Goal: Information Seeking & Learning: Learn about a topic

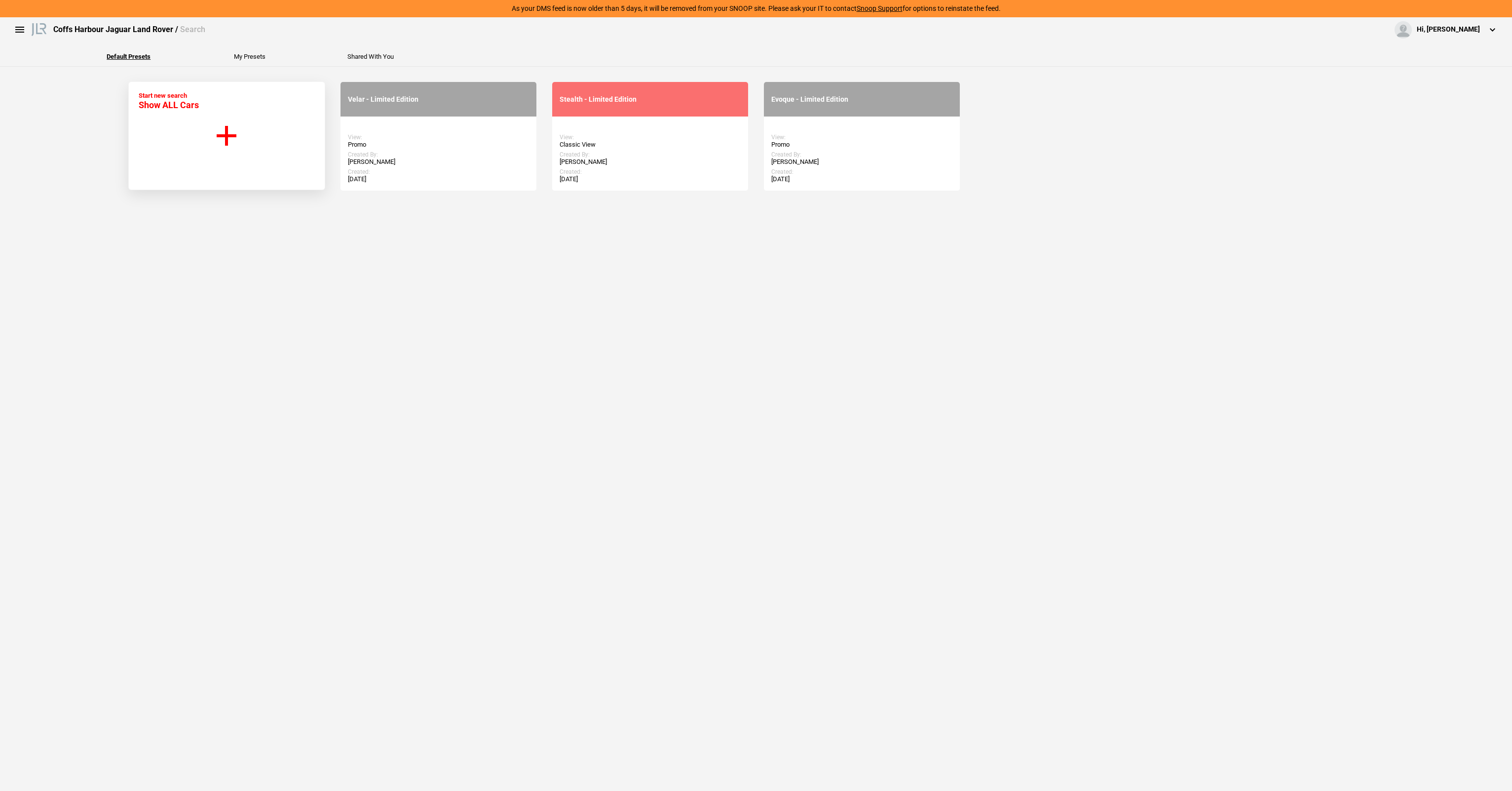
click at [26, 54] on div "Default Presets My Presets Shared With You" at bounding box center [755, 54] width 1527 height 25
click at [231, 112] on button "Start new search Show ALL Cars" at bounding box center [227, 136] width 197 height 109
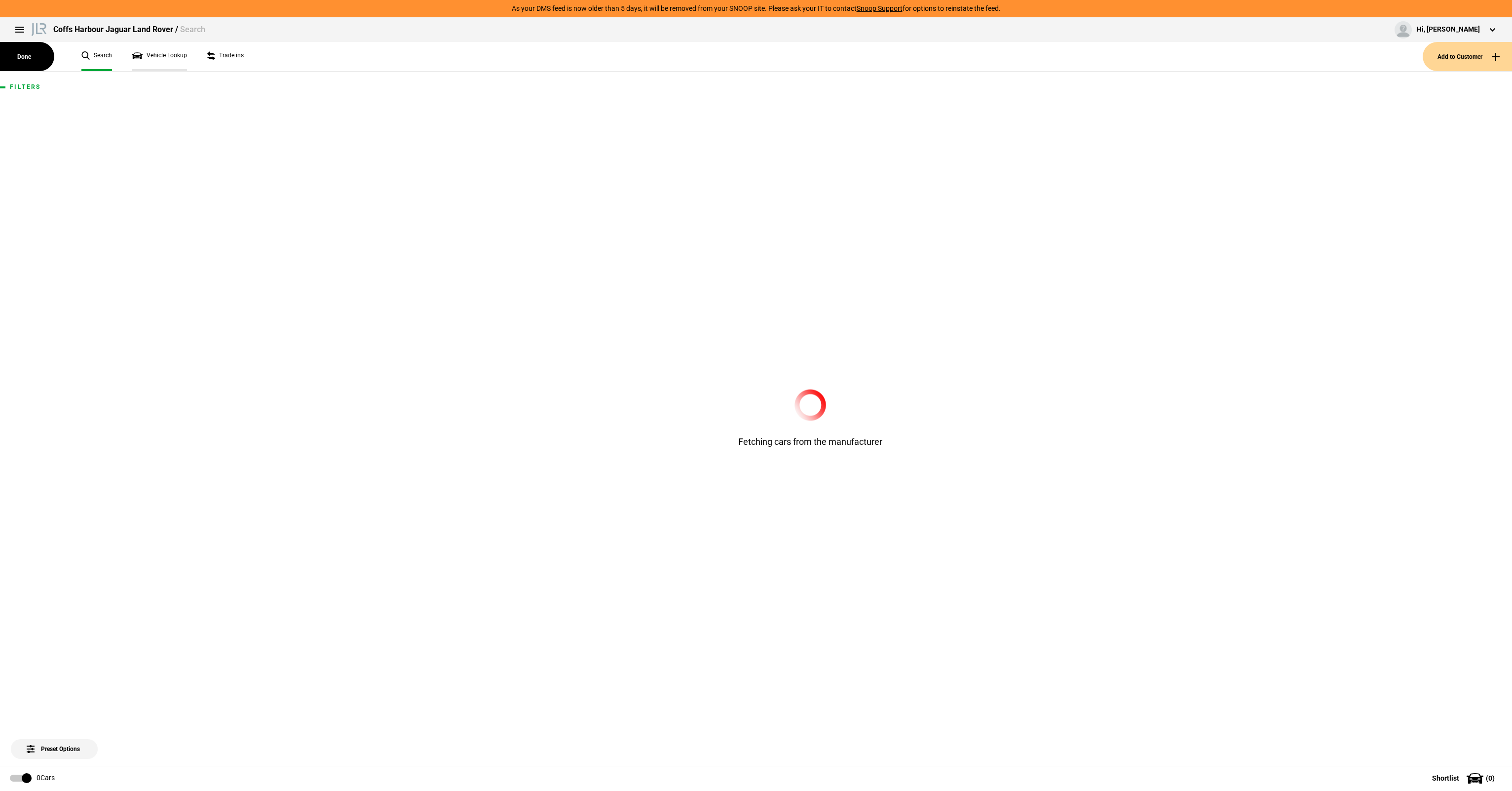
click at [174, 52] on link "Vehicle Lookup" at bounding box center [159, 56] width 55 height 29
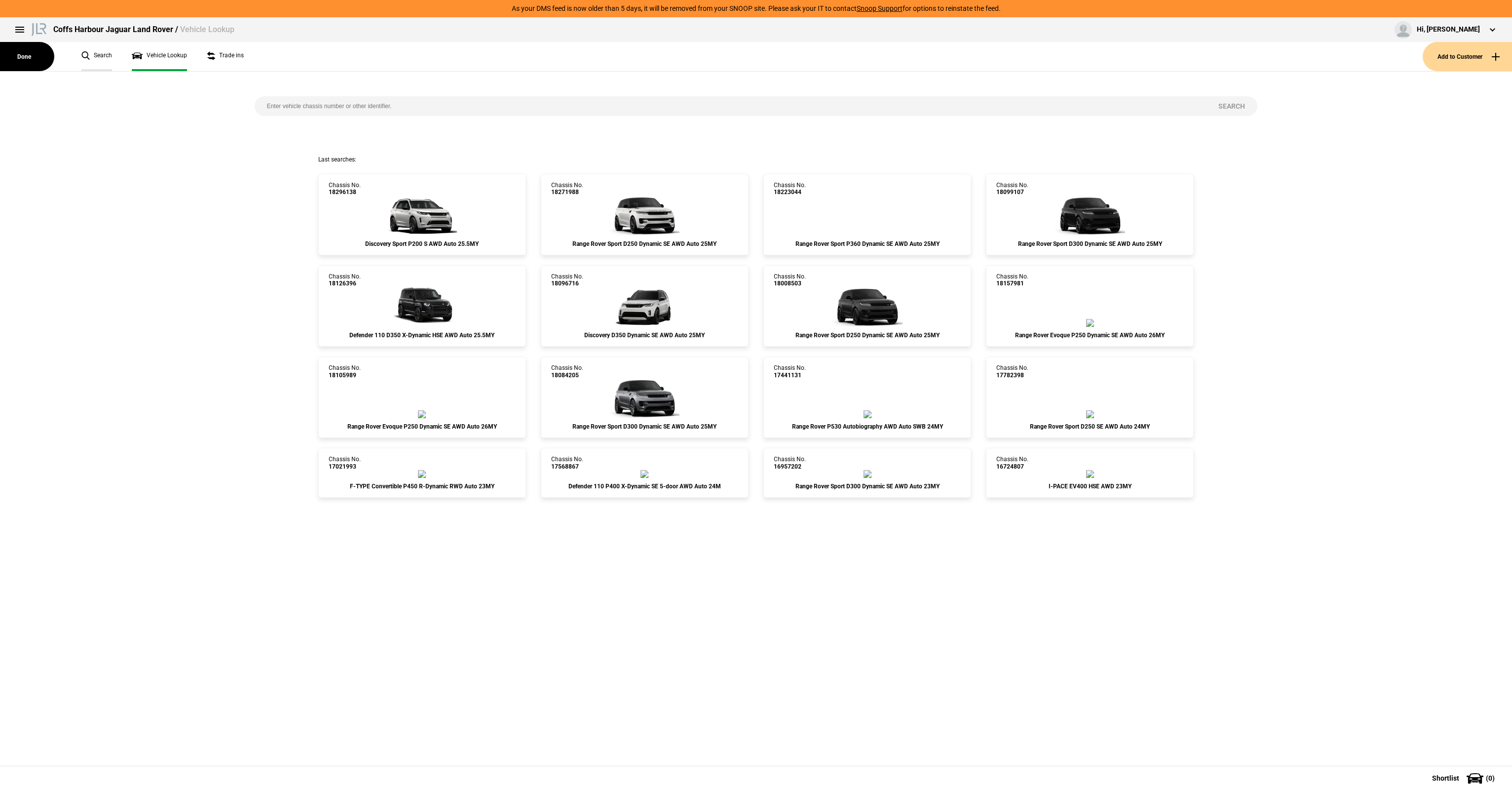
click at [95, 60] on link "Search" at bounding box center [97, 56] width 31 height 29
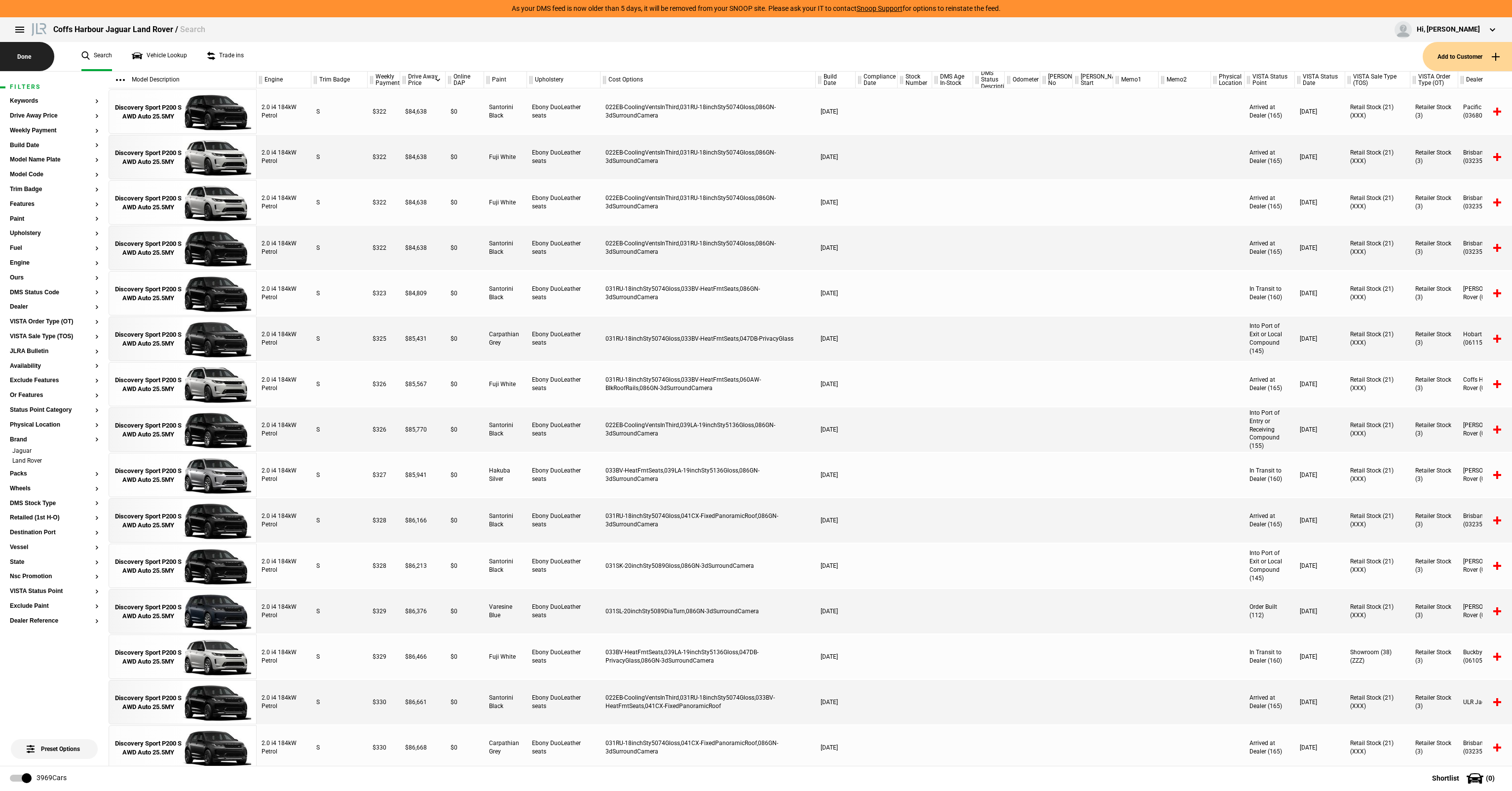
click at [22, 55] on button "Done" at bounding box center [27, 56] width 54 height 29
click at [18, 306] on button "Dealer" at bounding box center [54, 307] width 89 height 7
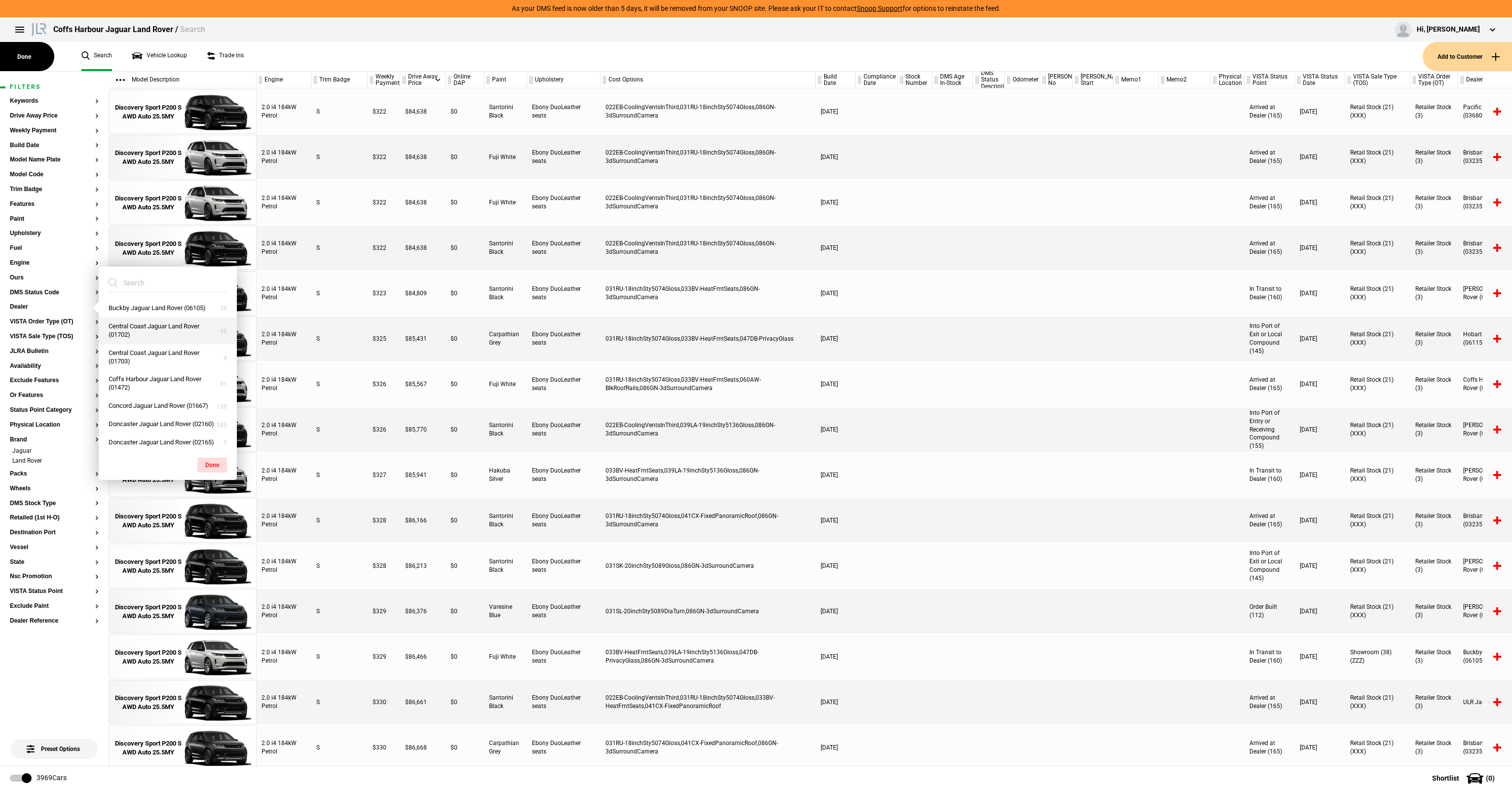
scroll to position [346, 0]
click at [173, 302] on button "Coffs Harbour Jaguar Land Rover (01472)" at bounding box center [167, 288] width 138 height 26
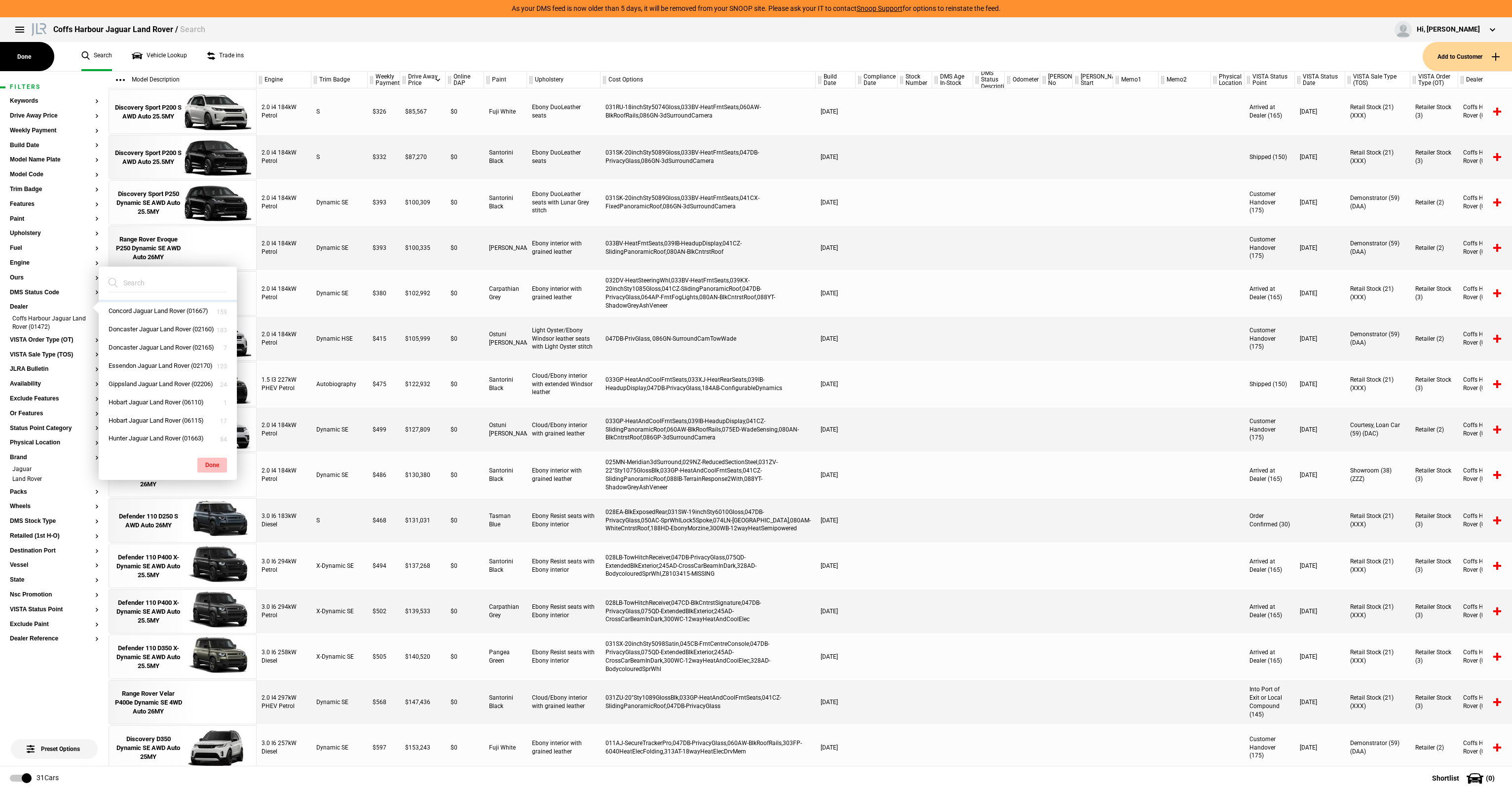
click at [212, 466] on button "Done" at bounding box center [212, 464] width 29 height 15
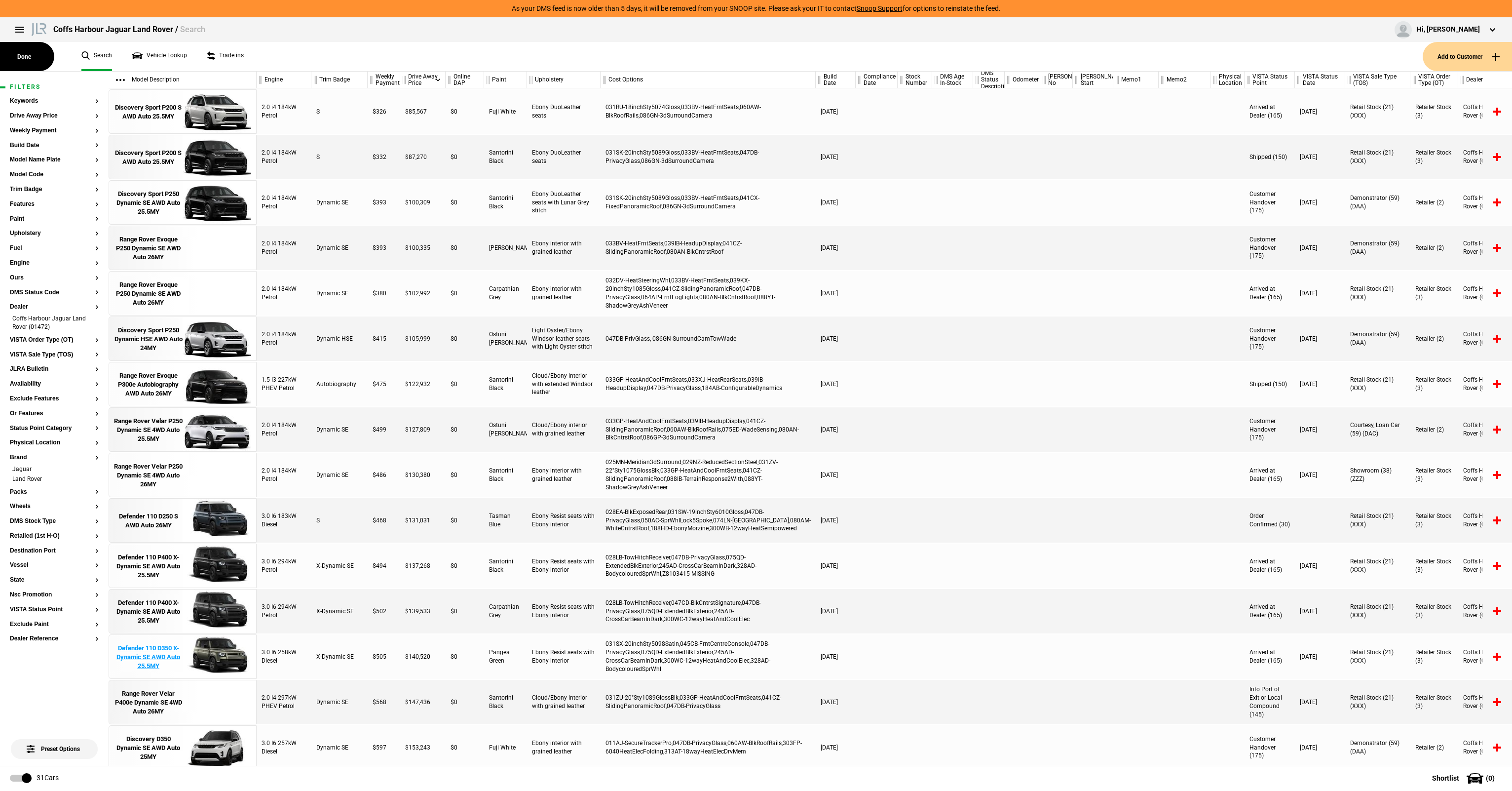
click at [141, 647] on div "Defender 110 D350 X-Dynamic SE AWD Auto 25.5MY" at bounding box center [148, 657] width 69 height 27
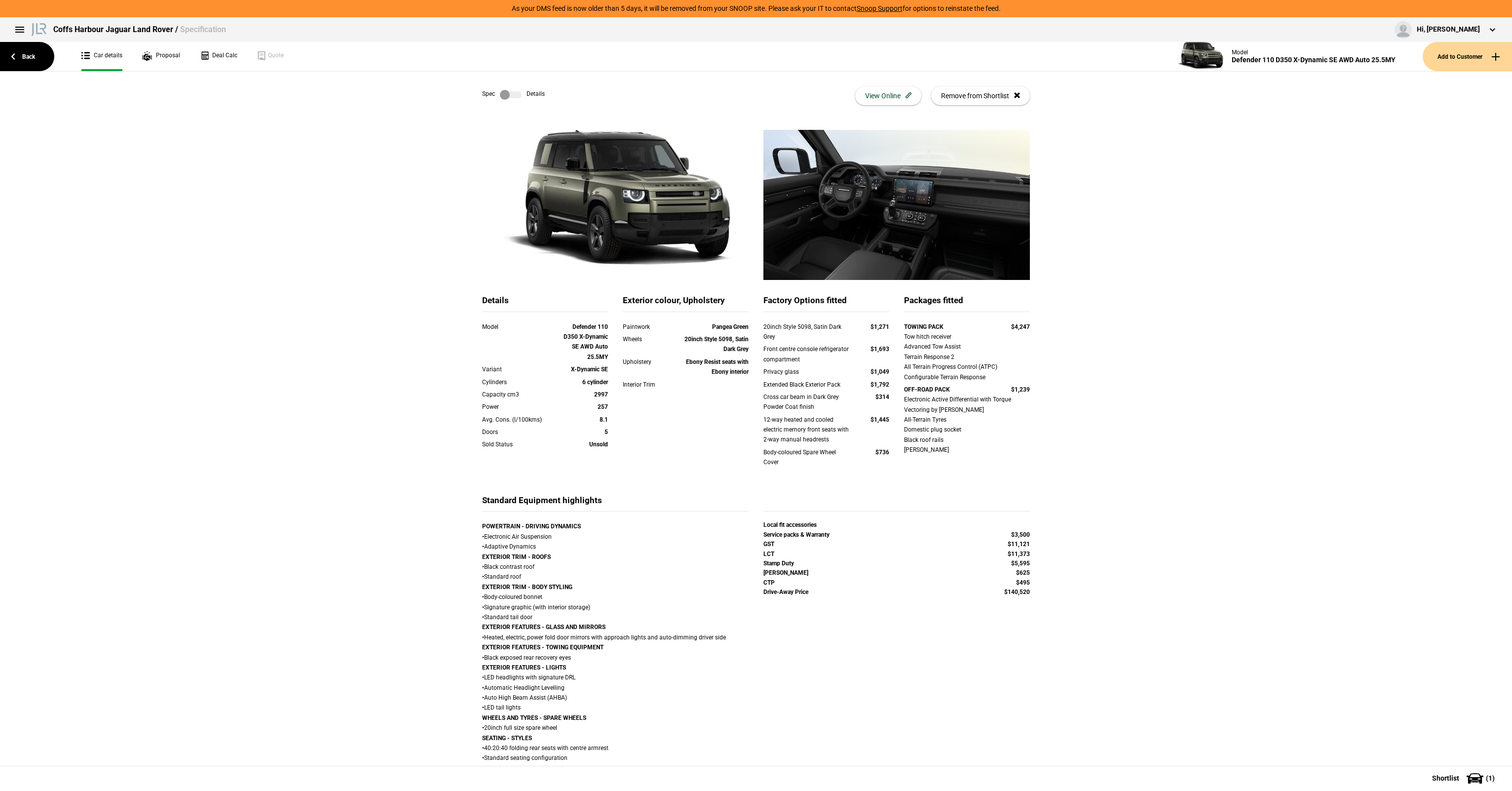
drag, startPoint x: 488, startPoint y: 816, endPoint x: 525, endPoint y: 816, distance: 37.0
drag, startPoint x: 525, startPoint y: 816, endPoint x: 1030, endPoint y: 572, distance: 560.9
click at [1030, 572] on div "Details Model Defender 110 D350 X-Dynamic SE AWD Auto 25.5MY Variant X-Dynamic …" at bounding box center [756, 716] width 578 height 1174
click at [881, 95] on button "View Online" at bounding box center [888, 96] width 66 height 19
drag, startPoint x: 779, startPoint y: 342, endPoint x: 809, endPoint y: 446, distance: 108.2
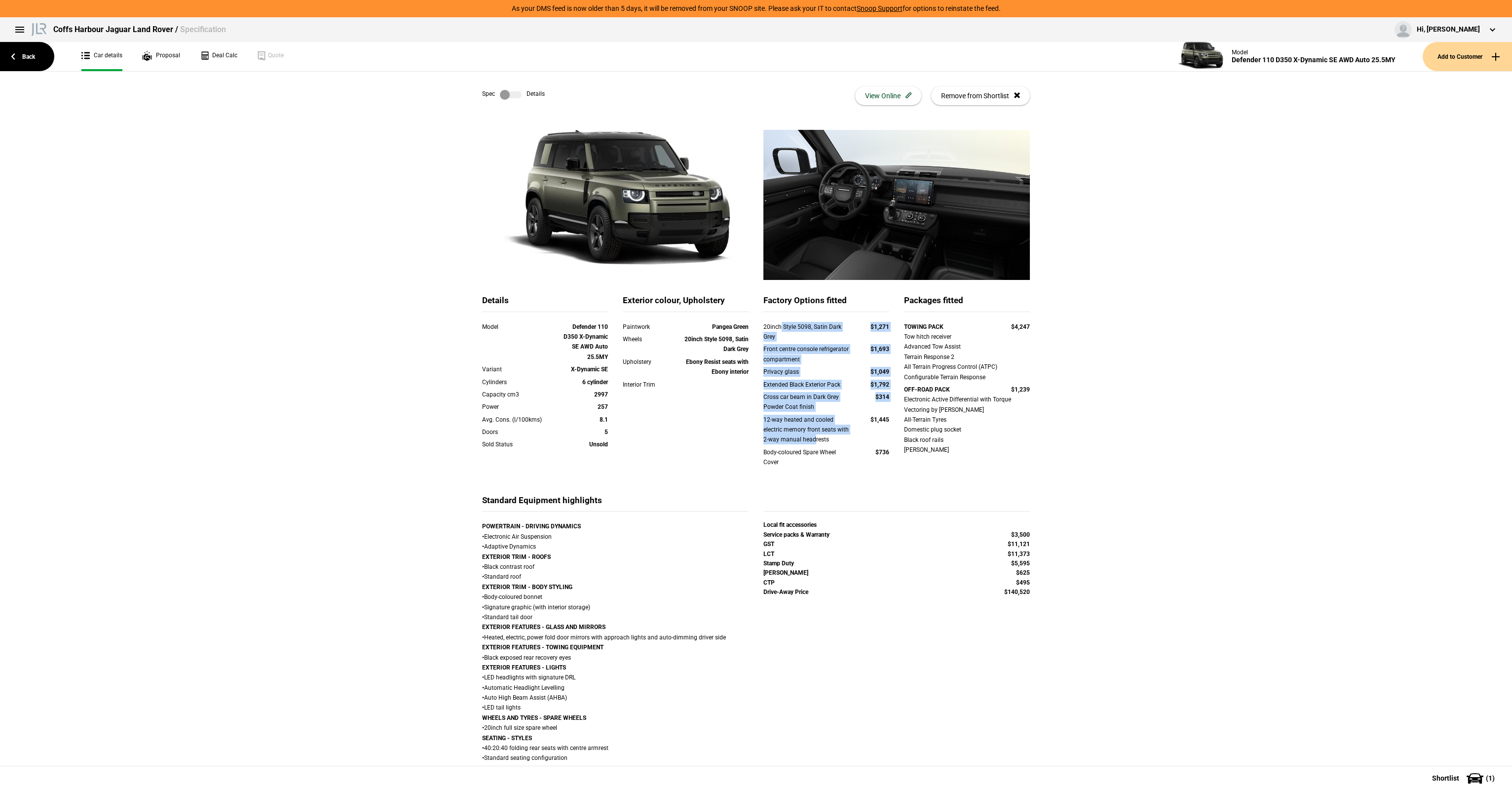
click at [809, 446] on div "20inch Style 5098, Satin Dark Grey $1,271 Front centre console refrigerator com…" at bounding box center [826, 400] width 126 height 158
drag, startPoint x: 804, startPoint y: 464, endPoint x: 775, endPoint y: 325, distance: 142.0
click at [775, 325] on div "20inch Style 5098, Satin Dark Grey $1,271 Front centre console refrigerator com…" at bounding box center [826, 400] width 126 height 158
click at [775, 325] on div "20inch Style 5098, Satin Dark Grey" at bounding box center [808, 332] width 88 height 20
click at [764, 327] on div "20inch Style 5098, Satin Dark Grey" at bounding box center [808, 332] width 88 height 20
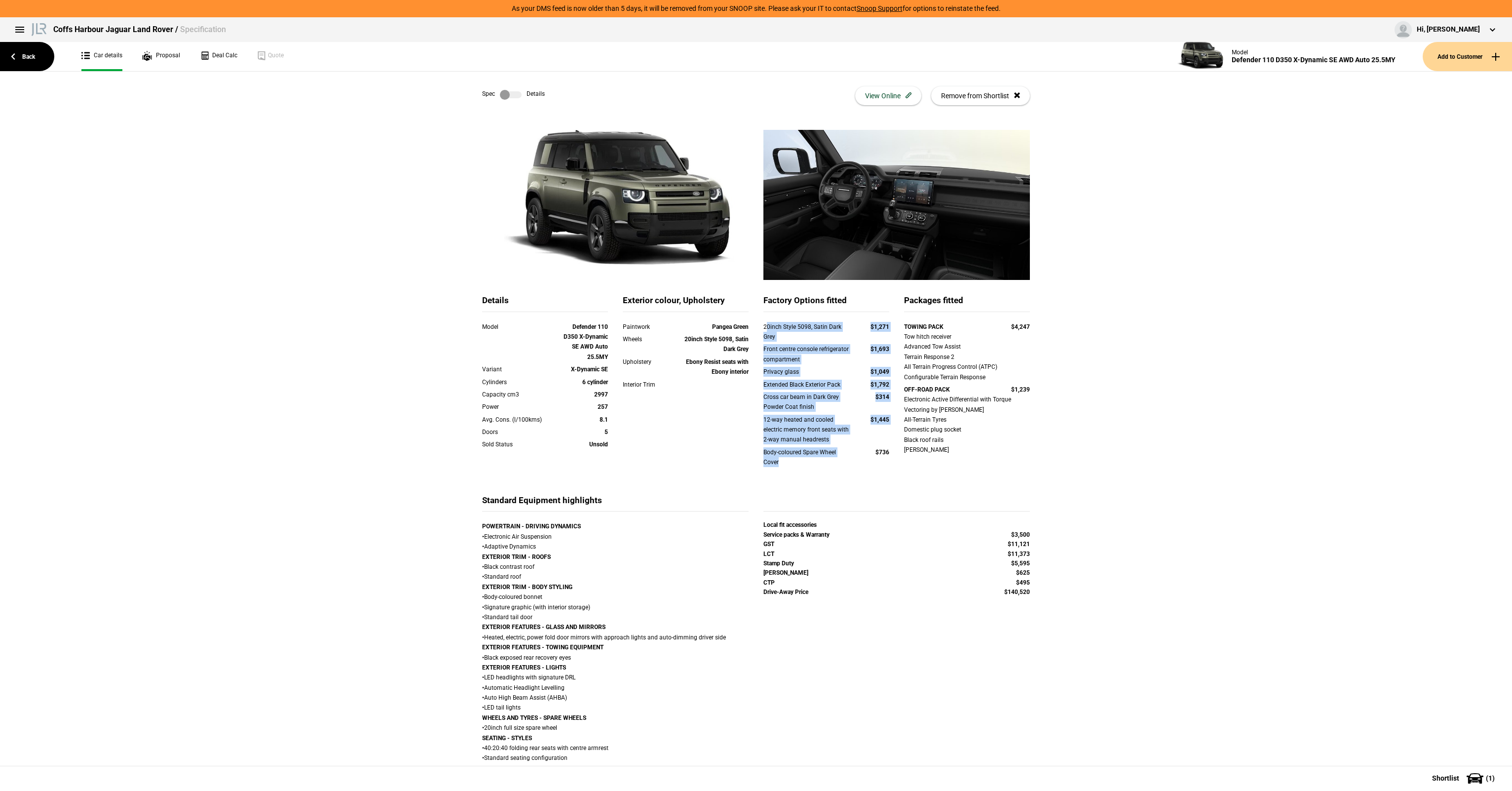
drag, startPoint x: 764, startPoint y: 325, endPoint x: 845, endPoint y: 459, distance: 156.6
click at [845, 459] on div "20inch Style 5098, Satin Dark Grey $1,271 Front centre console refrigerator com…" at bounding box center [826, 400] width 126 height 158
drag, startPoint x: 845, startPoint y: 459, endPoint x: 904, endPoint y: 469, distance: 59.8
click at [845, 459] on div "Body-coloured Spare Wheel Cover" at bounding box center [808, 457] width 88 height 20
drag, startPoint x: 872, startPoint y: 447, endPoint x: 754, endPoint y: 321, distance: 172.6
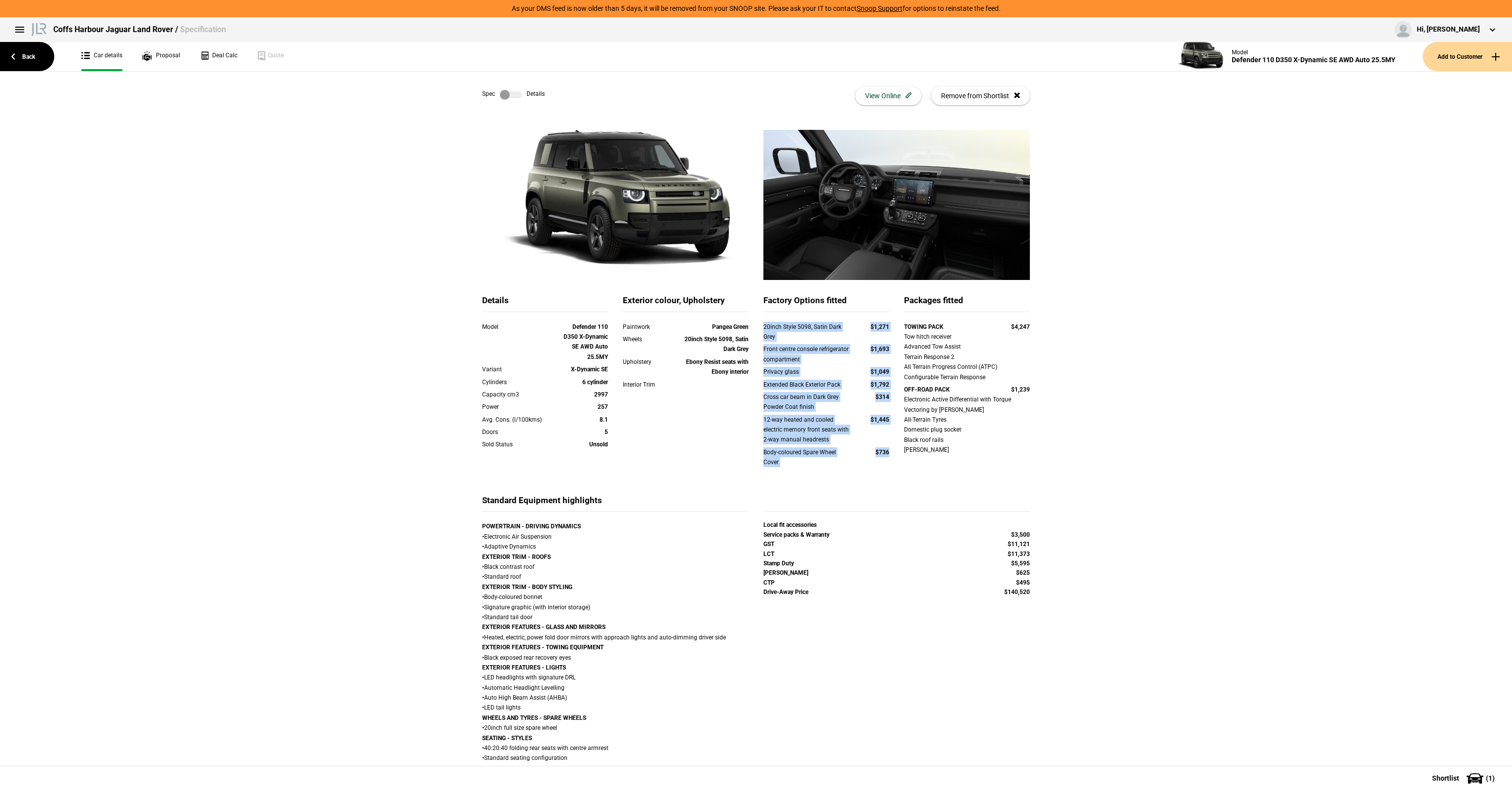
click at [756, 321] on div "Factory Options fitted 20inch Style 5098, Satin Dark Grey $1,271 Front centre c…" at bounding box center [826, 395] width 141 height 200
click at [758, 321] on div "Factory Options fitted 20inch Style 5098, Satin Dark Grey $1,271 Front centre c…" at bounding box center [826, 395] width 141 height 200
click at [758, 325] on div "20inch Style 5098, Satin Dark Grey $1,271" at bounding box center [826, 333] width 141 height 23
click at [766, 322] on div "20inch Style 5098, Satin Dark Grey" at bounding box center [808, 332] width 88 height 20
click at [764, 322] on div "20inch Style 5098, Satin Dark Grey" at bounding box center [808, 332] width 88 height 20
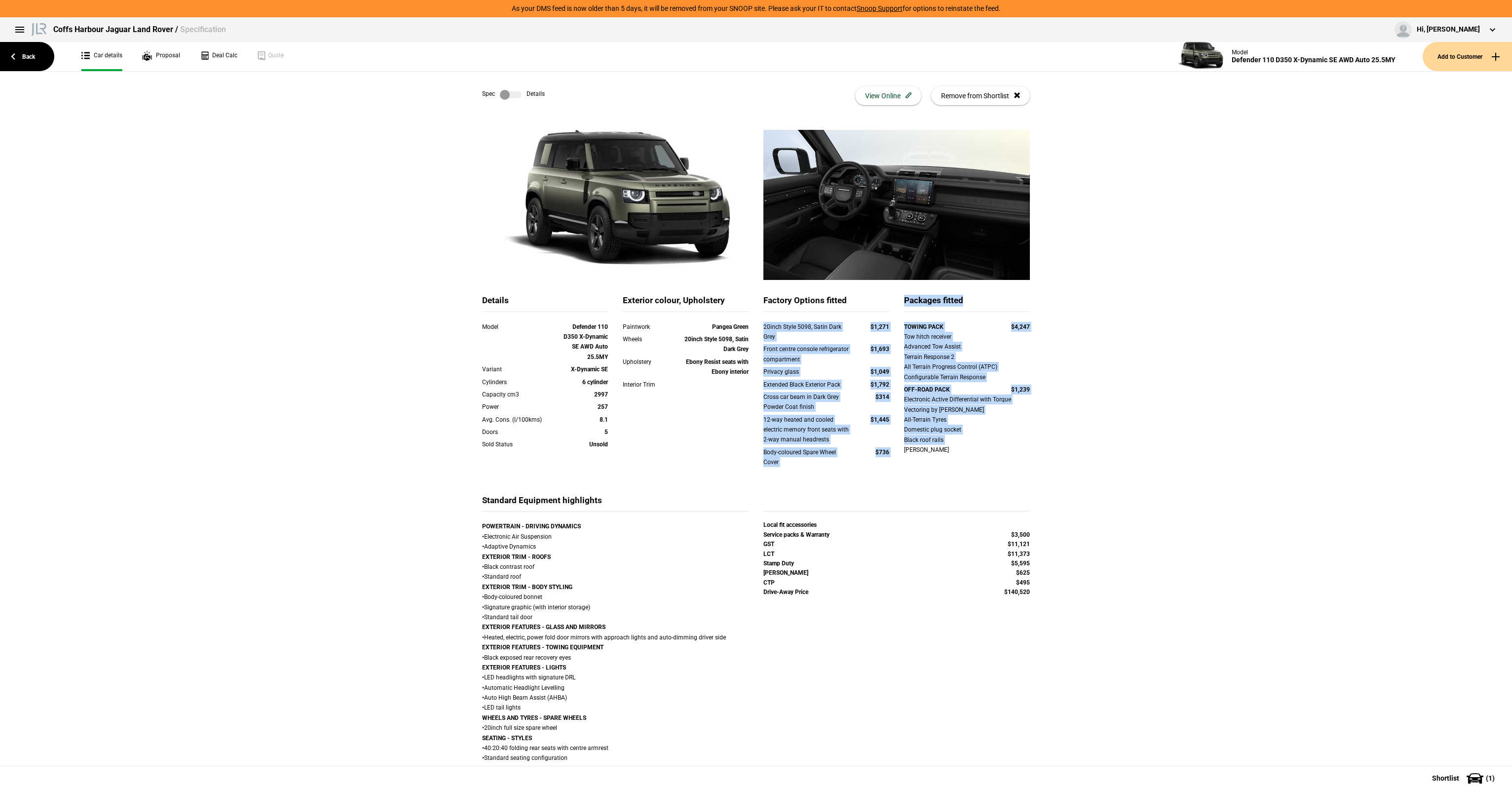
drag, startPoint x: 760, startPoint y: 322, endPoint x: 904, endPoint y: 473, distance: 208.7
click at [904, 473] on div "Details Model Defender 110 D350 X-Dynamic SE AWD Auto 25.5MY Variant X-Dynamic …" at bounding box center [756, 395] width 562 height 200
drag, startPoint x: 904, startPoint y: 473, endPoint x: 900, endPoint y: 470, distance: 5.0
click at [905, 472] on div "Packages fitted TOWING PACK $4,247 Tow hitch receiver Advanced Tow Assist Terra…" at bounding box center [967, 388] width 141 height 187
click at [882, 469] on div "Body-coloured Spare Wheel Cover $736" at bounding box center [826, 459] width 141 height 23
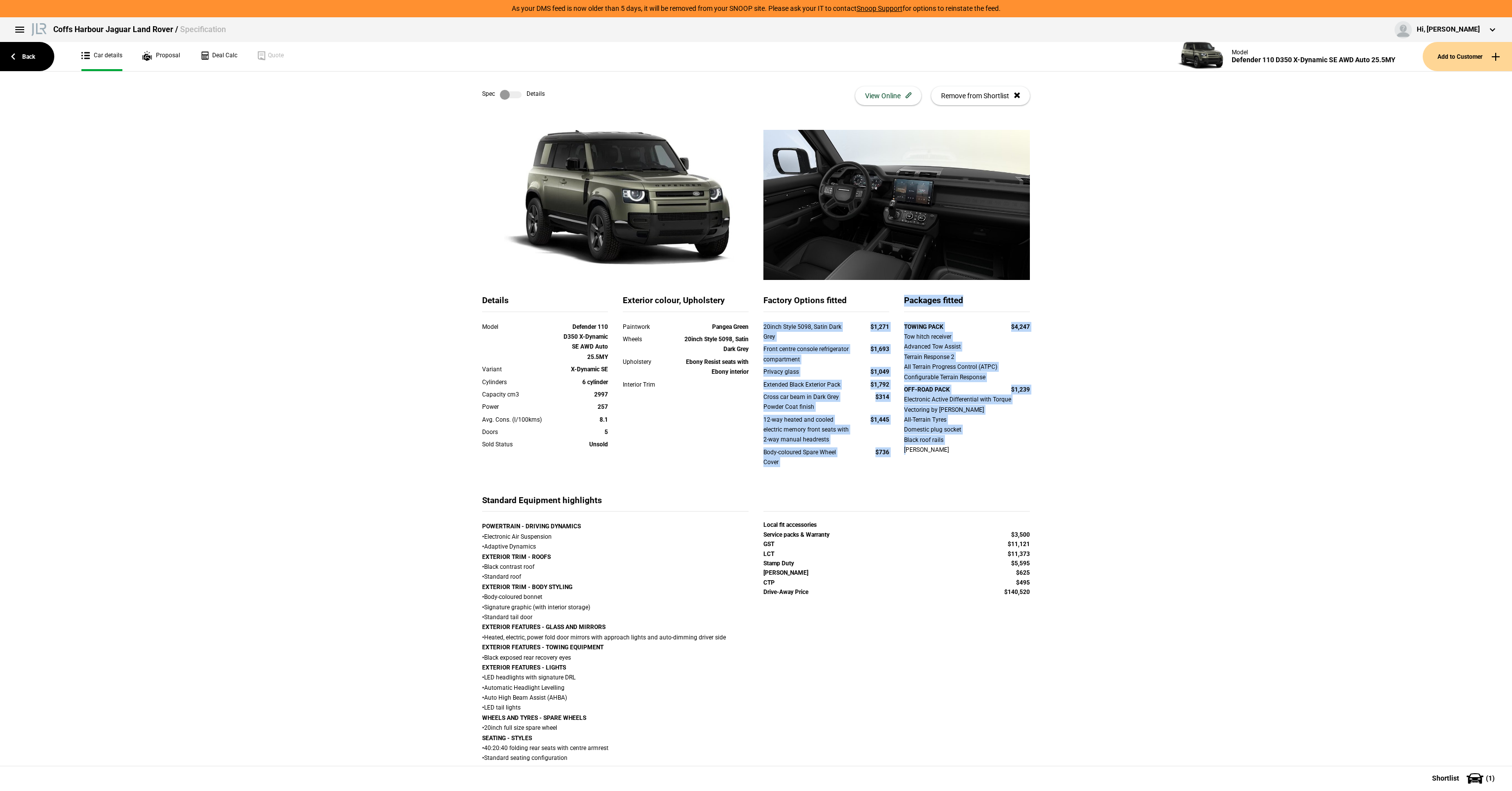
click at [885, 466] on div "Body-coloured Spare Wheel Cover $736" at bounding box center [826, 459] width 141 height 23
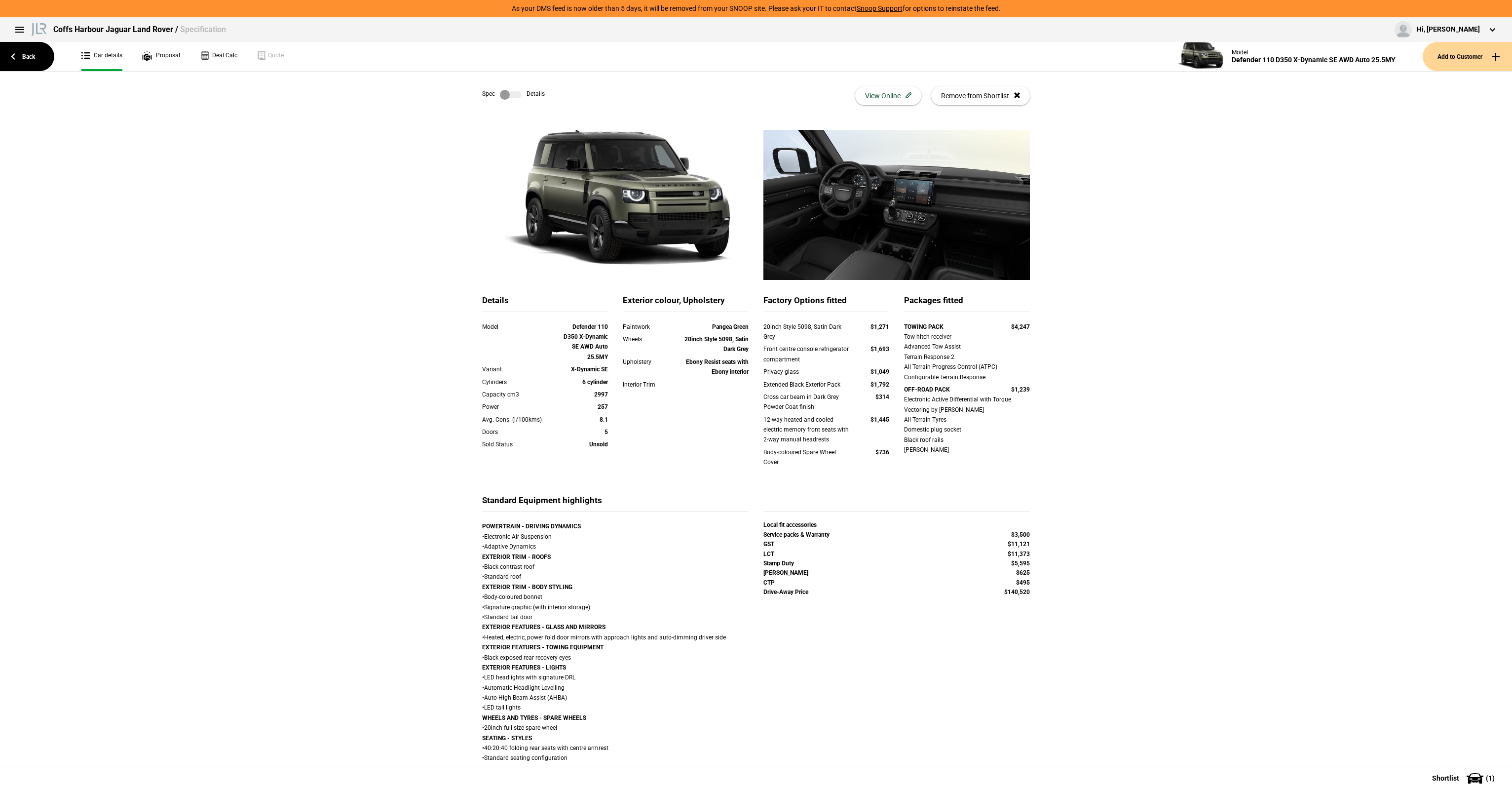
click at [885, 443] on div "12-way heated and cooled electric memory front seats with 2-way manual headrest…" at bounding box center [826, 429] width 126 height 30
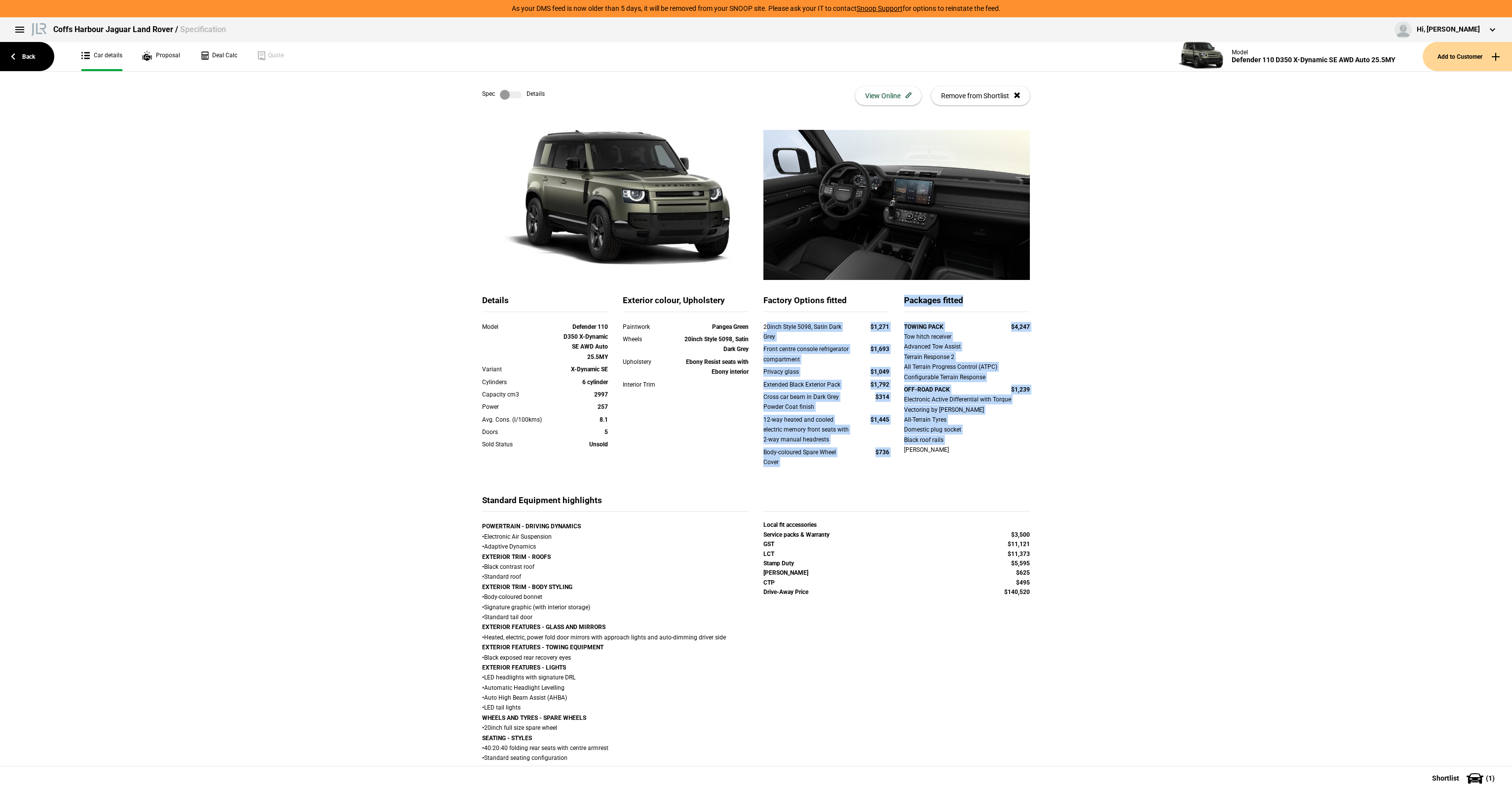
drag, startPoint x: 896, startPoint y: 459, endPoint x: 764, endPoint y: 321, distance: 191.0
click at [764, 321] on div "Details Model Defender 110 D350 X-Dynamic SE AWD Auto 25.5MY Variant X-Dynamic …" at bounding box center [756, 395] width 562 height 200
click at [764, 322] on div "20inch Style 5098, Satin Dark Grey" at bounding box center [808, 332] width 88 height 20
drag, startPoint x: 761, startPoint y: 323, endPoint x: 886, endPoint y: 460, distance: 185.5
click at [886, 460] on div "20inch Style 5098, Satin Dark Grey $1,271 Front centre console refrigerator com…" at bounding box center [826, 400] width 126 height 158
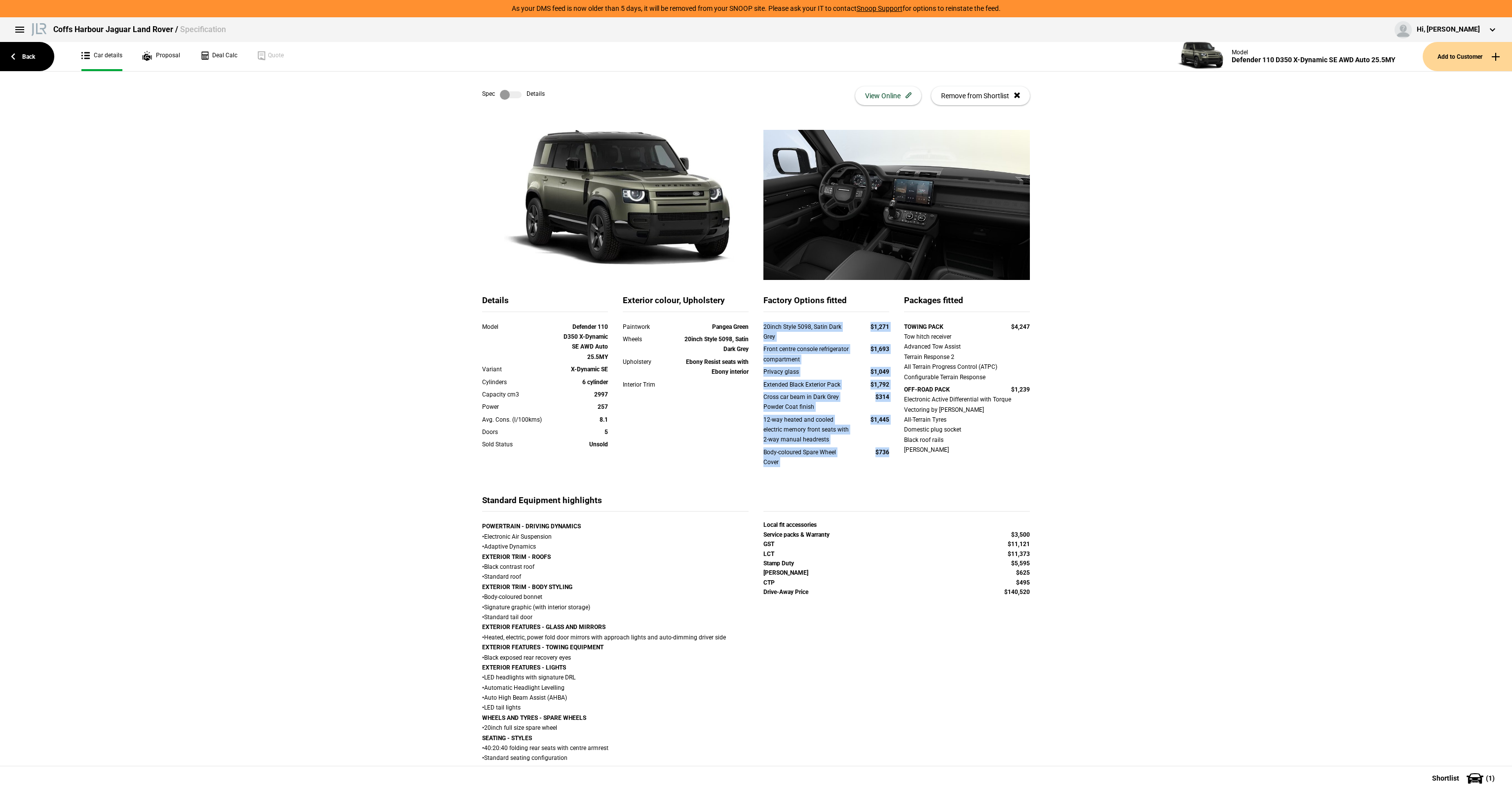
click at [886, 460] on div "Body-coloured Spare Wheel Cover $736" at bounding box center [826, 459] width 141 height 23
click at [857, 409] on div "Cross car beam in Dark Grey Powder Coat finish $314" at bounding box center [826, 402] width 126 height 20
drag, startPoint x: 762, startPoint y: 324, endPoint x: 891, endPoint y: 459, distance: 186.7
click at [889, 459] on div "20inch Style 5098, Satin Dark Grey $1,271 Front centre console refrigerator com…" at bounding box center [826, 400] width 126 height 158
click at [890, 459] on div "Body-coloured Spare Wheel Cover $736" at bounding box center [826, 459] width 141 height 23
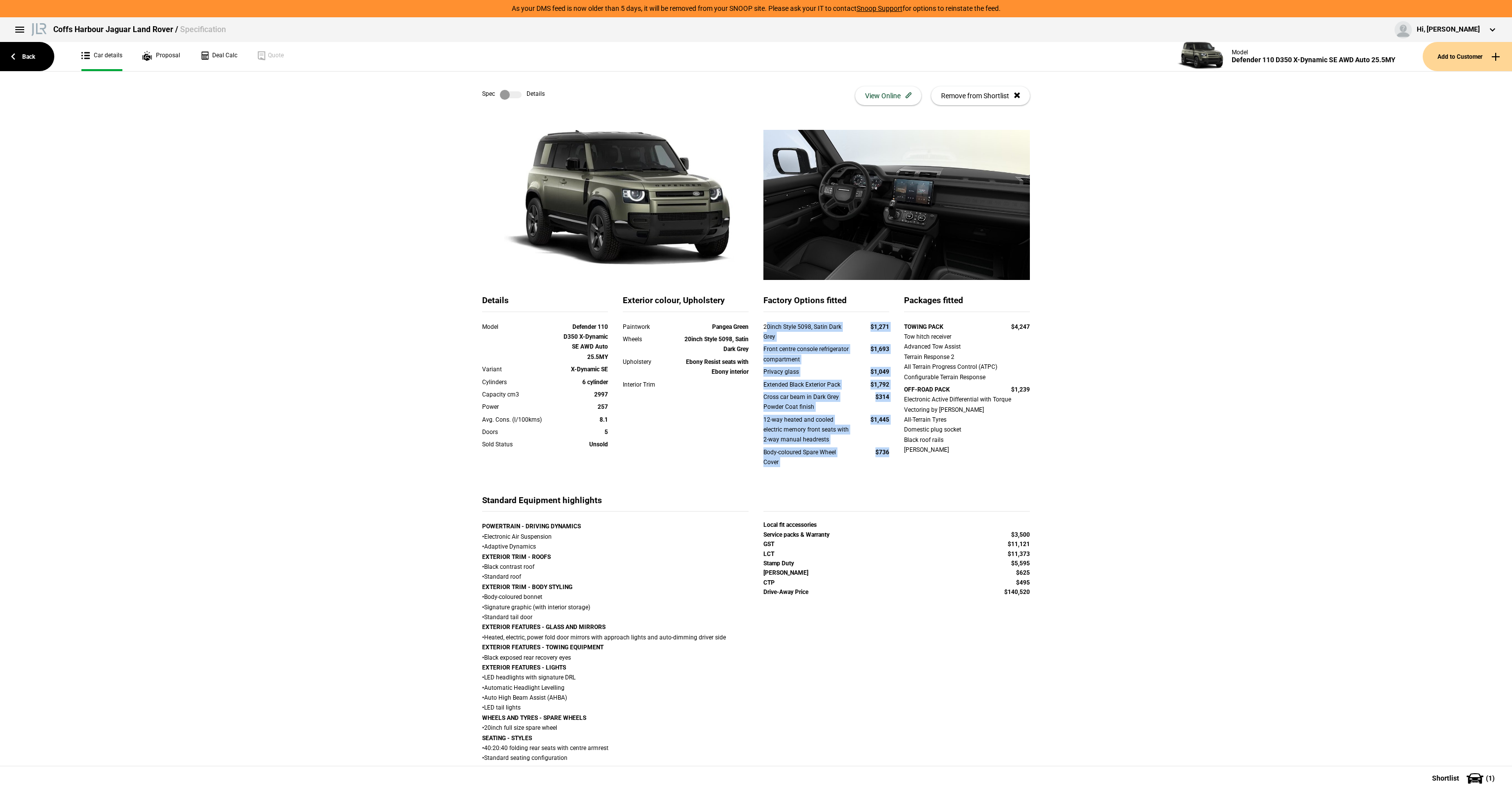
click at [764, 331] on div "20inch Style 5098, Satin Dark Grey" at bounding box center [808, 332] width 88 height 20
drag, startPoint x: 758, startPoint y: 325, endPoint x: 897, endPoint y: 463, distance: 195.9
click at [897, 463] on div "Details Model Defender 110 D350 X-Dynamic SE AWD Auto 25.5MY Variant X-Dynamic …" at bounding box center [756, 395] width 562 height 200
drag, startPoint x: 897, startPoint y: 463, endPoint x: 890, endPoint y: 463, distance: 7.0
click at [890, 463] on div "Body-coloured Spare Wheel Cover $736" at bounding box center [826, 459] width 141 height 23
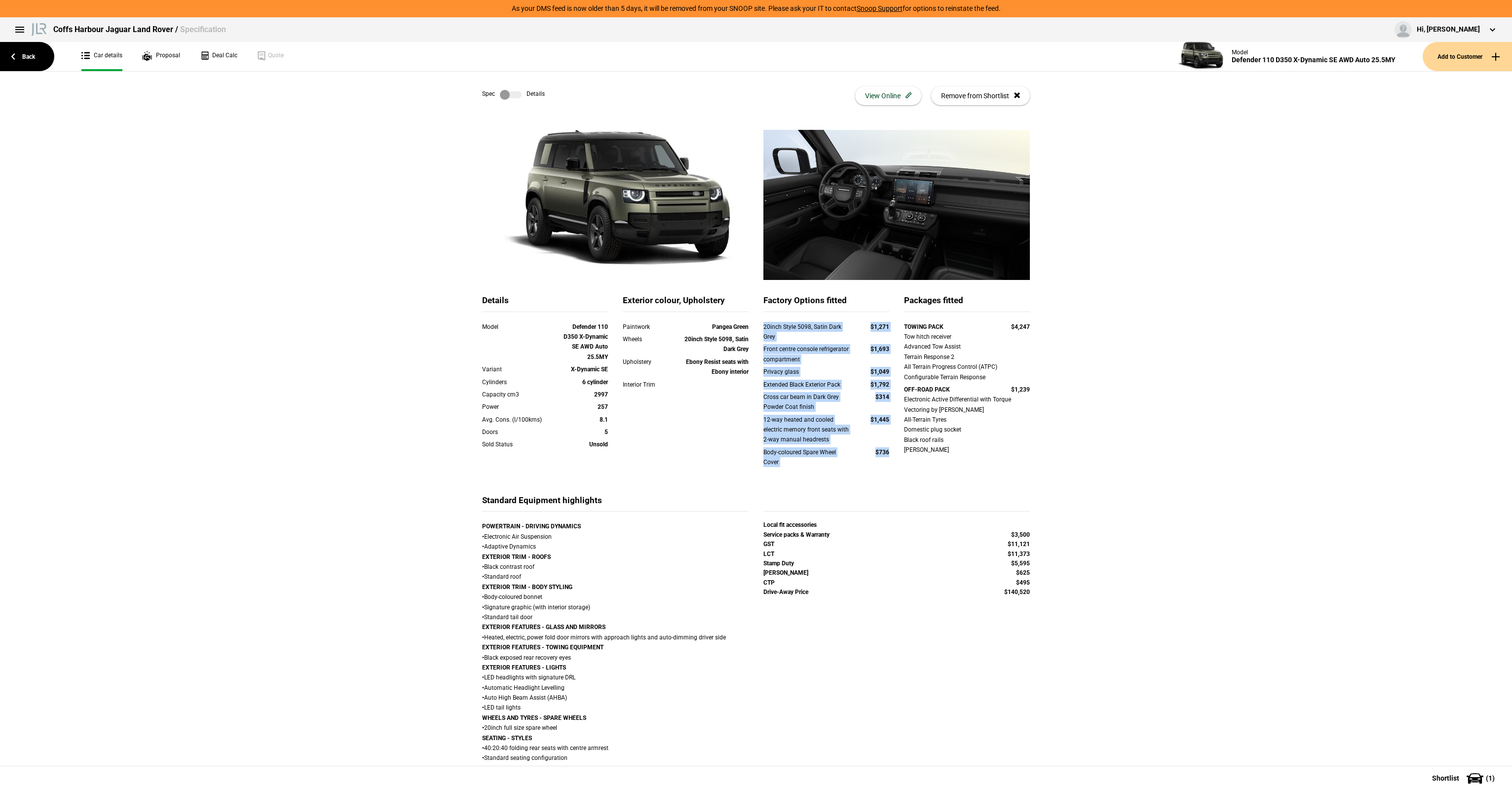
click at [889, 463] on div "Body-coloured Spare Wheel Cover $736" at bounding box center [826, 459] width 141 height 23
click at [890, 463] on div "Body-coloured Spare Wheel Cover $736" at bounding box center [826, 459] width 141 height 23
click at [781, 333] on div "20inch Style 5098, Satin Dark Grey" at bounding box center [808, 332] width 88 height 20
drag, startPoint x: 760, startPoint y: 324, endPoint x: 886, endPoint y: 464, distance: 188.4
click at [886, 464] on div "20inch Style 5098, Satin Dark Grey $1,271 Front centre console refrigerator com…" at bounding box center [826, 400] width 126 height 158
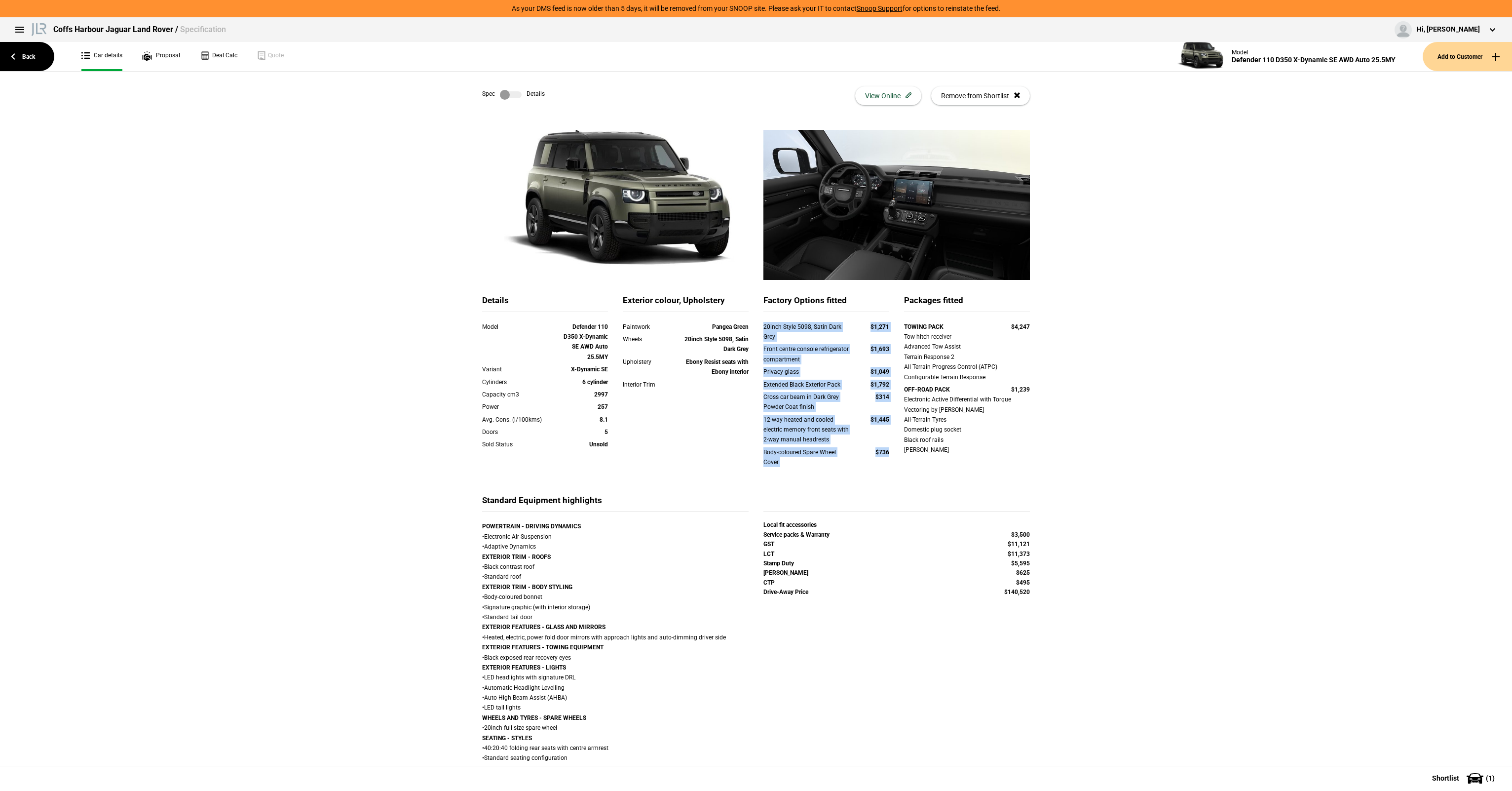
click at [883, 463] on div "Body-coloured Spare Wheel Cover $736" at bounding box center [826, 457] width 126 height 20
click at [885, 461] on div "Body-coloured Spare Wheel Cover $736" at bounding box center [826, 457] width 126 height 20
click at [890, 459] on div "Body-coloured Spare Wheel Cover $736" at bounding box center [826, 459] width 141 height 23
click at [889, 460] on div "Body-coloured Spare Wheel Cover $736" at bounding box center [826, 459] width 141 height 23
drag, startPoint x: 889, startPoint y: 460, endPoint x: 887, endPoint y: 470, distance: 10.2
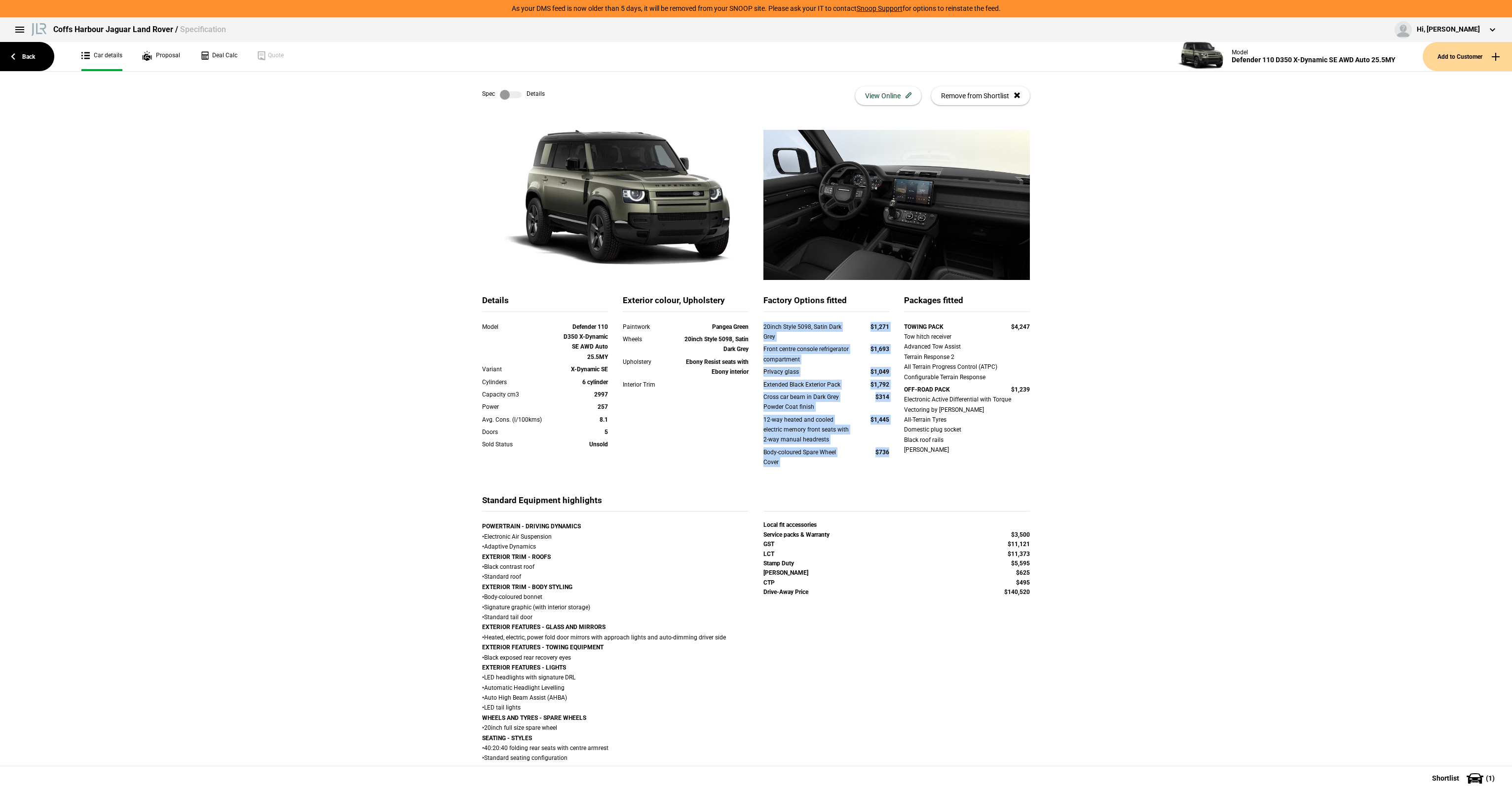
click at [887, 470] on div "Factory Options fitted 20inch Style 5098, Satin Dark Grey $1,271 Front centre c…" at bounding box center [826, 395] width 141 height 200
click at [886, 469] on div "Body-coloured Spare Wheel Cover $736" at bounding box center [826, 459] width 141 height 23
drag, startPoint x: 890, startPoint y: 474, endPoint x: 758, endPoint y: 321, distance: 202.1
click at [758, 321] on div "Factory Options fitted 20inch Style 5098, Satin Dark Grey $1,271 Front centre c…" at bounding box center [826, 395] width 141 height 200
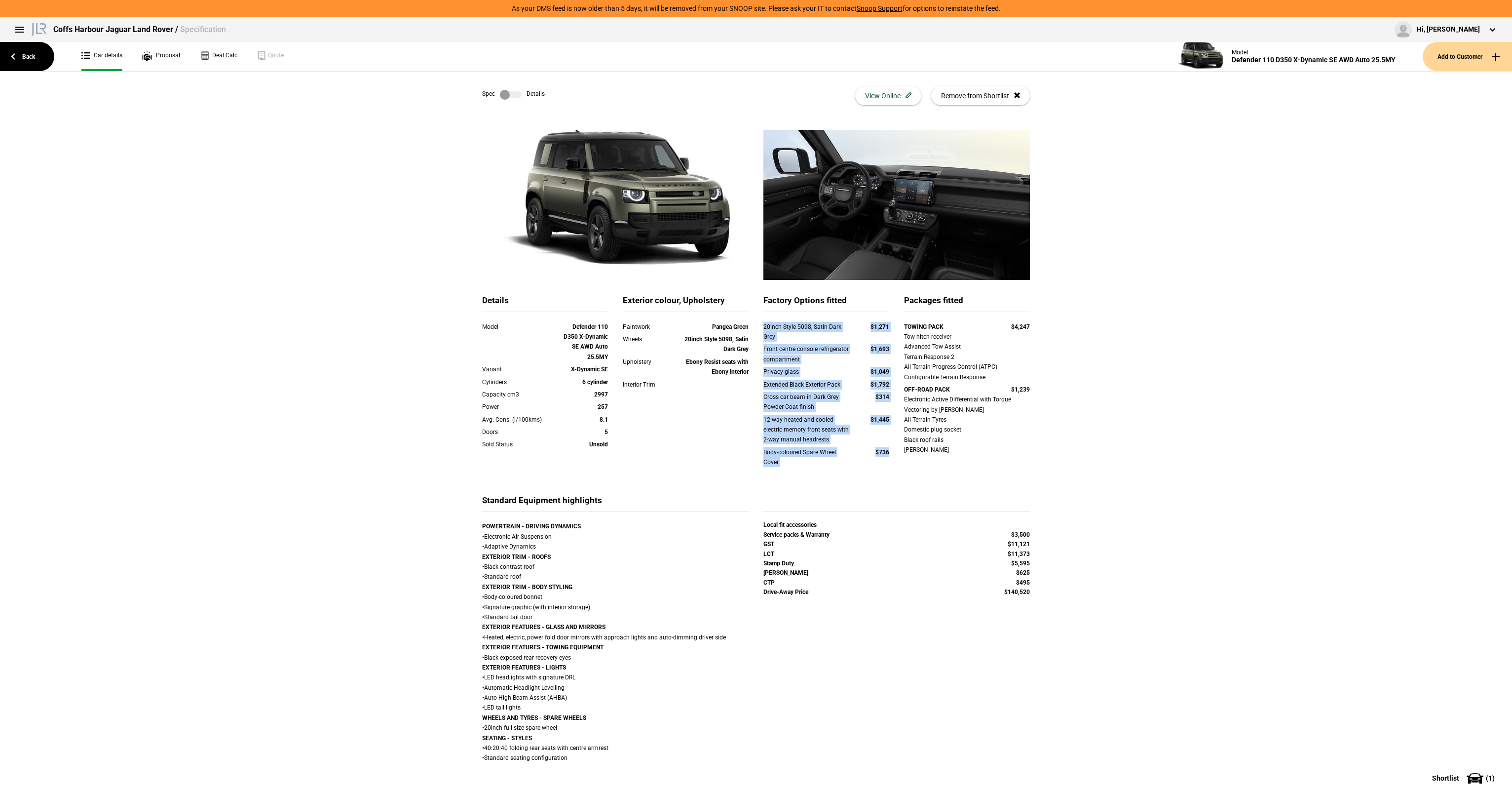
click at [807, 427] on div "12-way heated and cooled electric memory front seats with 2-way manual headrests" at bounding box center [808, 429] width 88 height 30
drag, startPoint x: 932, startPoint y: 485, endPoint x: 872, endPoint y: 477, distance: 60.5
click at [931, 483] on div "Details Model Defender 110 D350 X-Dynamic SE AWD Auto 25.5MY Variant X-Dynamic …" at bounding box center [756, 395] width 562 height 200
drag, startPoint x: 871, startPoint y: 476, endPoint x: 882, endPoint y: 467, distance: 14.2
click at [882, 467] on div "20inch Style 5098, Satin Dark Grey $1,271 Front centre console refrigerator com…" at bounding box center [826, 400] width 126 height 158
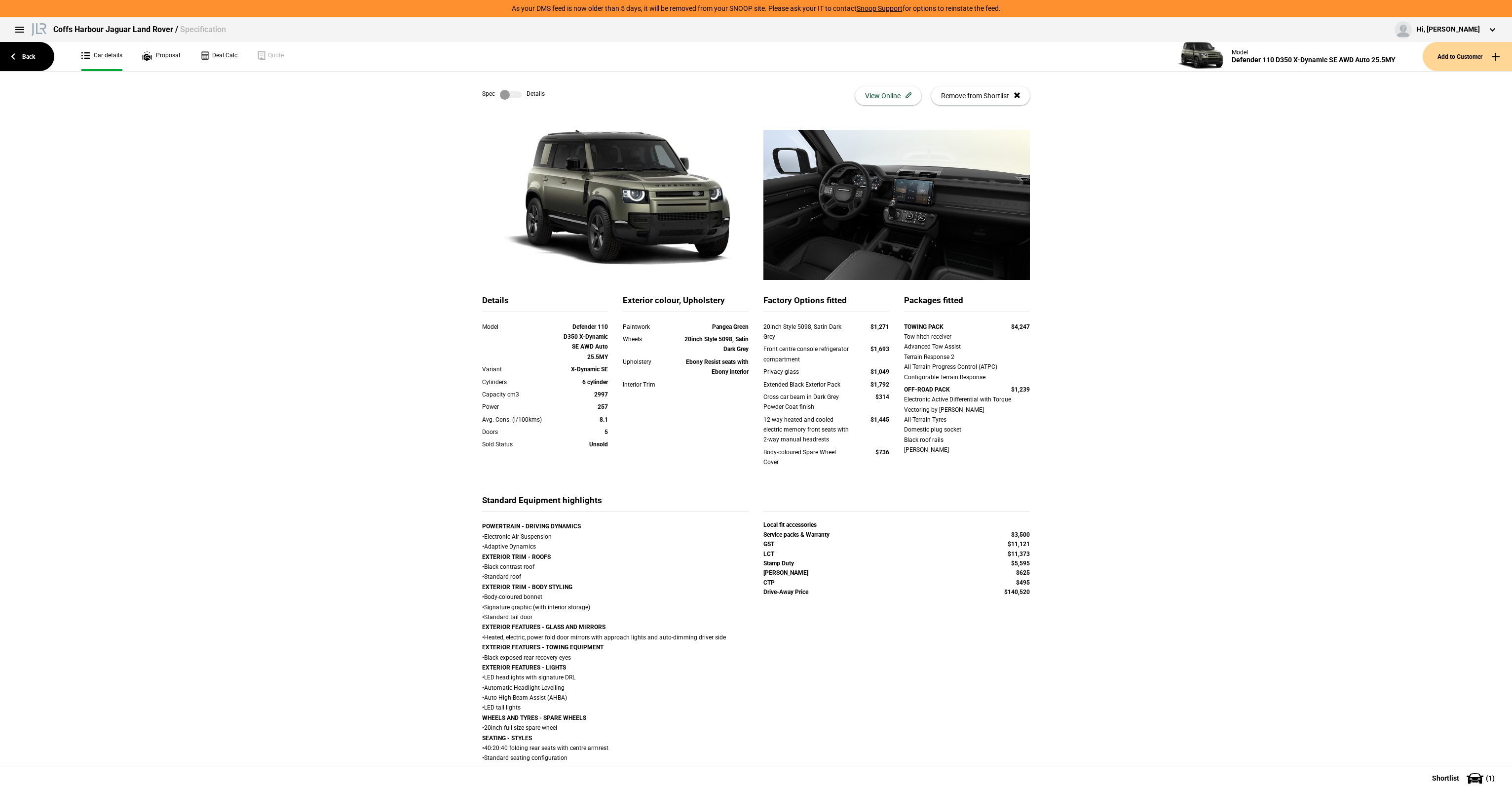
click at [798, 360] on div "Front centre console refrigerator compartment" at bounding box center [808, 354] width 88 height 20
drag, startPoint x: 772, startPoint y: 374, endPoint x: 888, endPoint y: 369, distance: 116.1
click at [888, 369] on div "Privacy glass $1,049" at bounding box center [826, 373] width 141 height 12
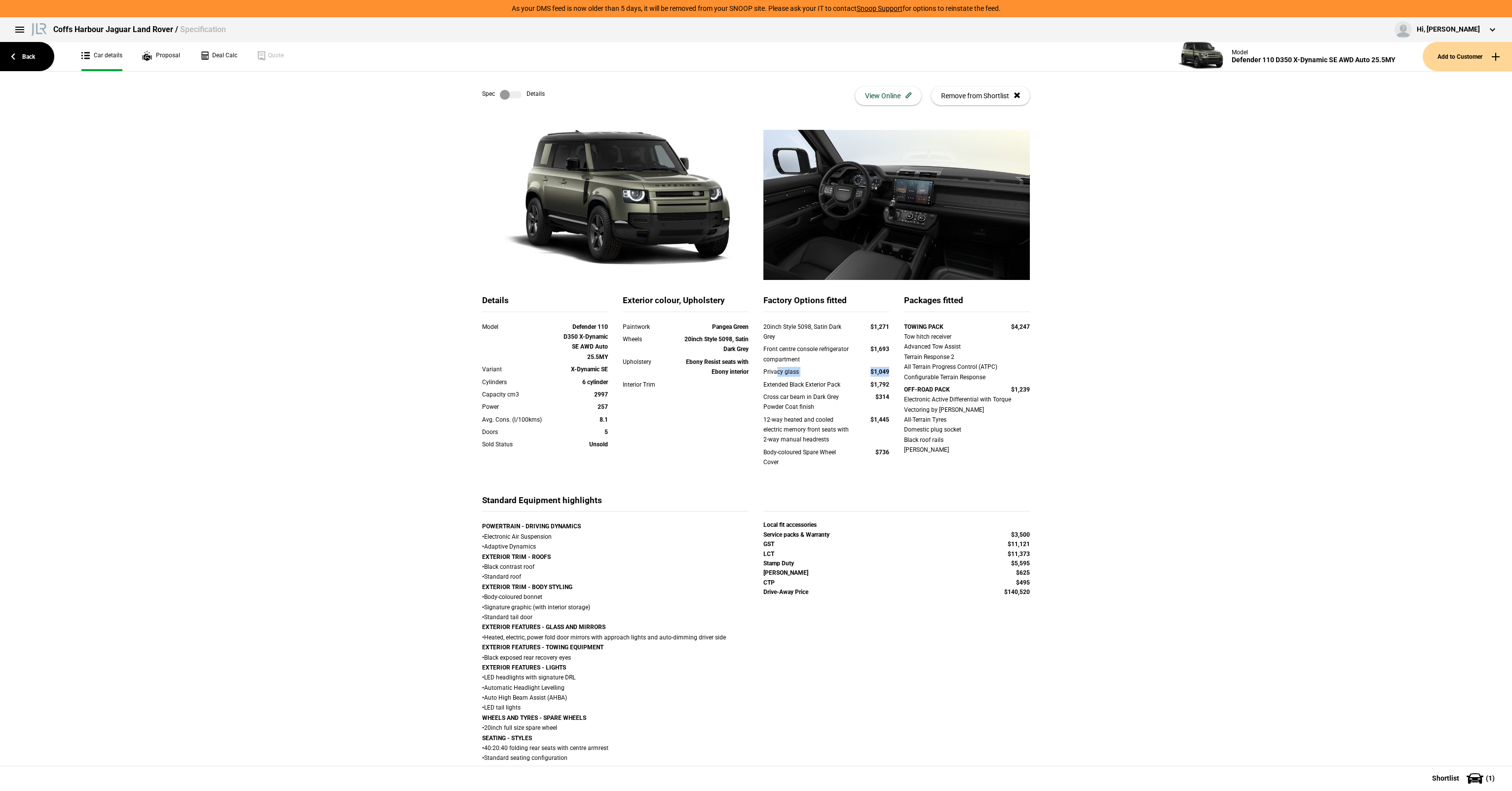
click at [799, 507] on div at bounding box center [897, 503] width 266 height 17
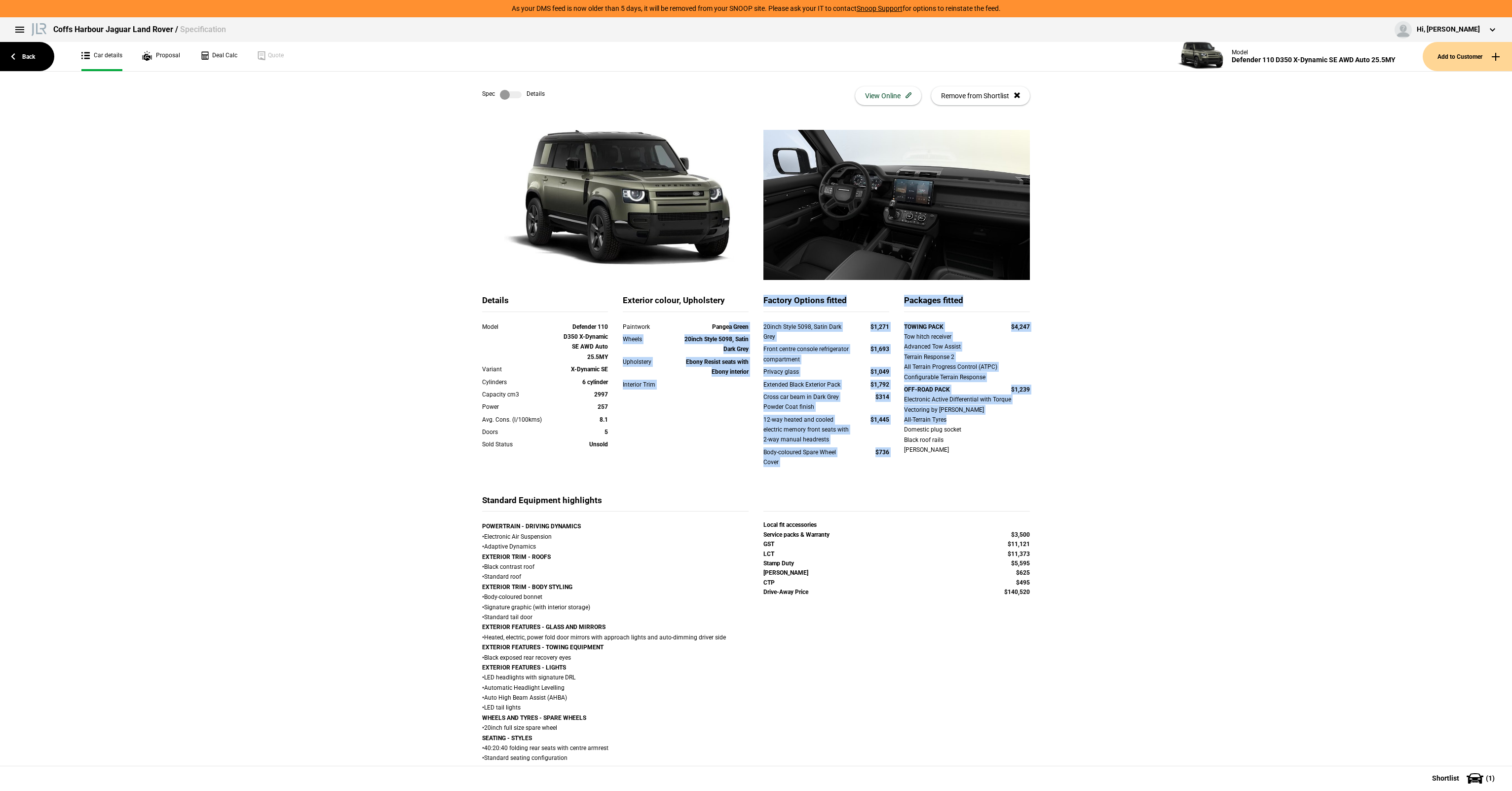
drag, startPoint x: 765, startPoint y: 342, endPoint x: 1030, endPoint y: 417, distance: 275.4
click at [1030, 417] on div "Details Model Defender 110 D350 X-Dynamic SE AWD Auto 25.5MY Variant X-Dynamic …" at bounding box center [756, 395] width 562 height 200
click at [1030, 417] on div "TOWING PACK $4,247 Tow hitch receiver Advanced Tow Assist Terrain Response 2 Al…" at bounding box center [967, 389] width 141 height 136
